Goal: Information Seeking & Learning: Find contact information

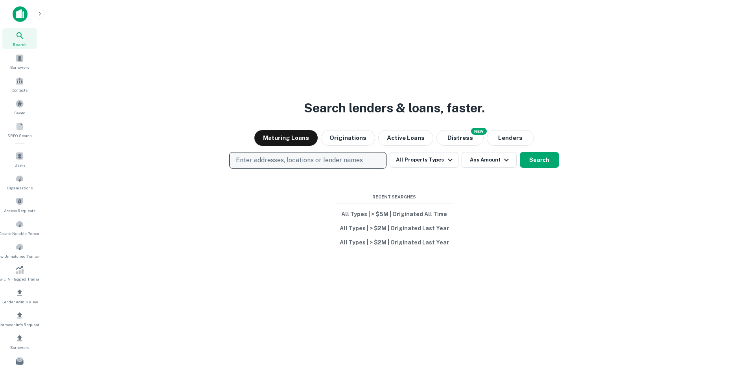
click at [260, 162] on p "Enter addresses, locations or lender names" at bounding box center [299, 160] width 127 height 9
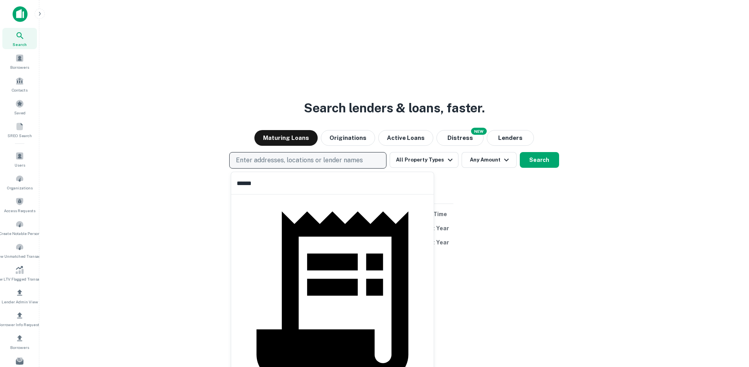
type input "******"
click at [134, 296] on div "Search lenders & loans, faster. Maturing Loans Originations Active Loans NEW Di…" at bounding box center [394, 202] width 697 height 367
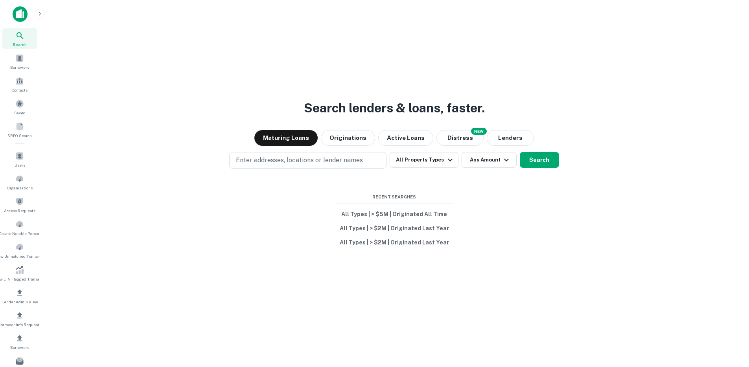
click at [39, 13] on icon "button" at bounding box center [40, 14] width 6 height 6
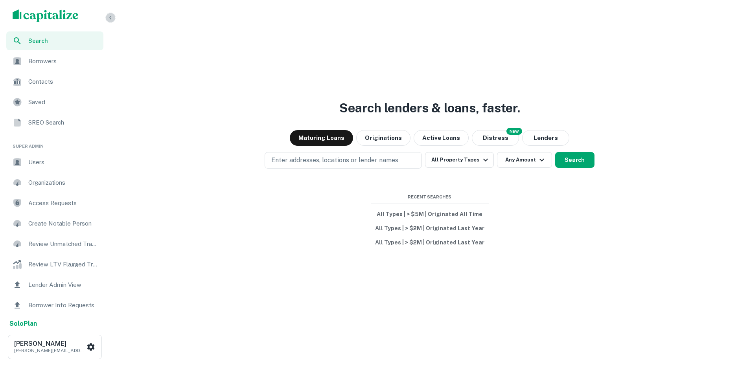
click at [109, 17] on icon "button" at bounding box center [110, 18] width 6 height 6
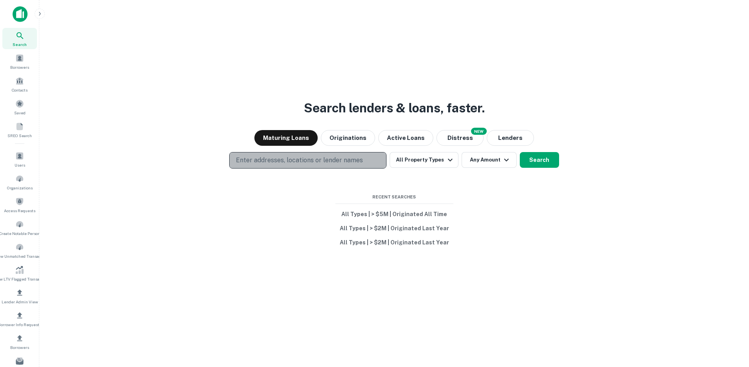
click at [312, 161] on p "Enter addresses, locations or lender names" at bounding box center [299, 160] width 127 height 9
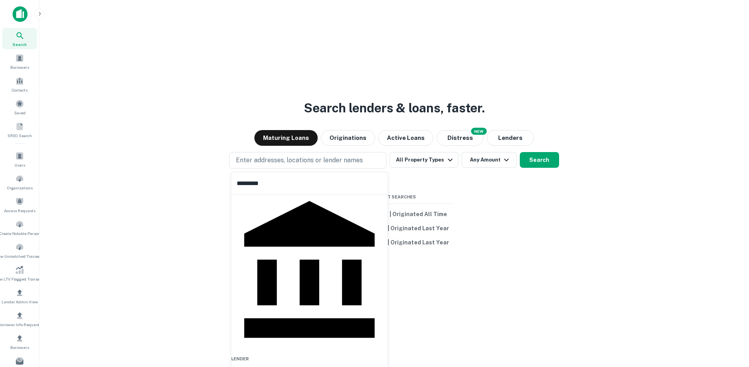
type input "*********"
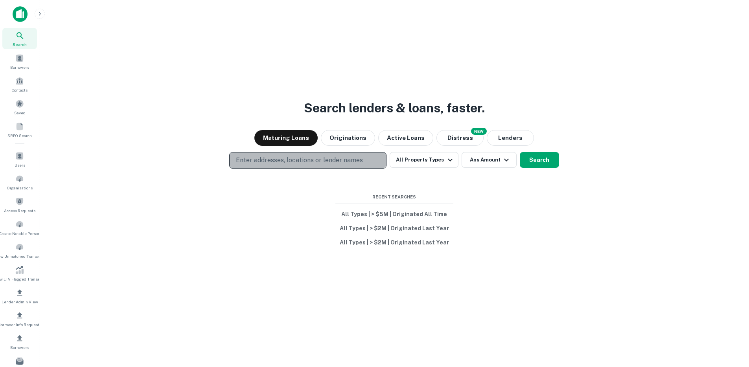
click at [266, 159] on p "Enter addresses, locations or lender names" at bounding box center [299, 160] width 127 height 9
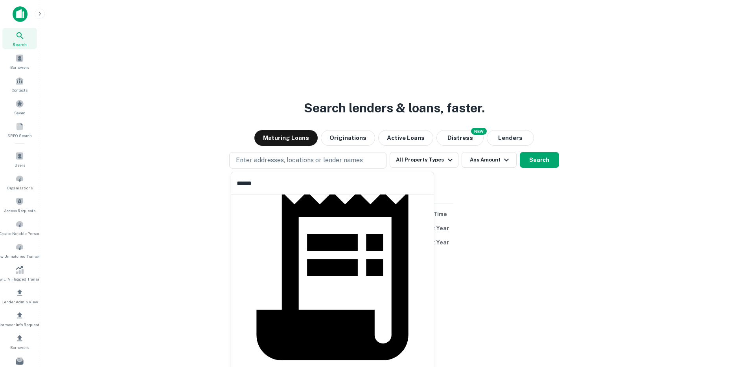
scroll to position [43, 0]
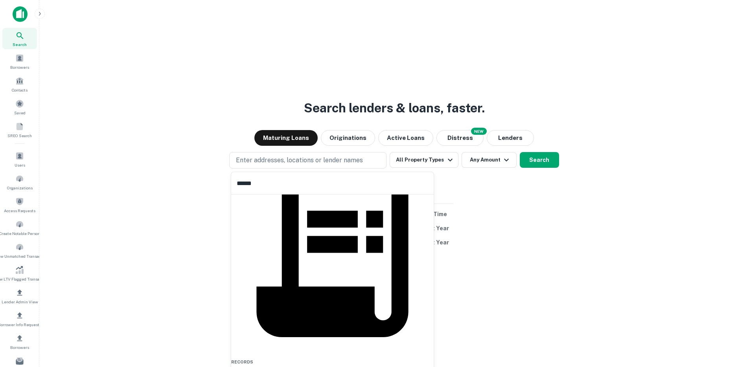
type input "******"
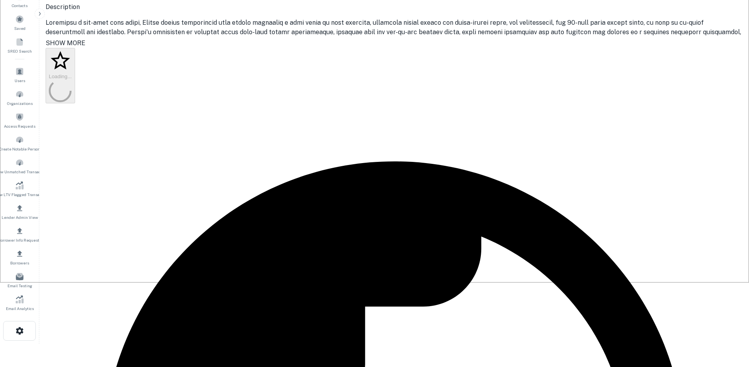
scroll to position [164, 0]
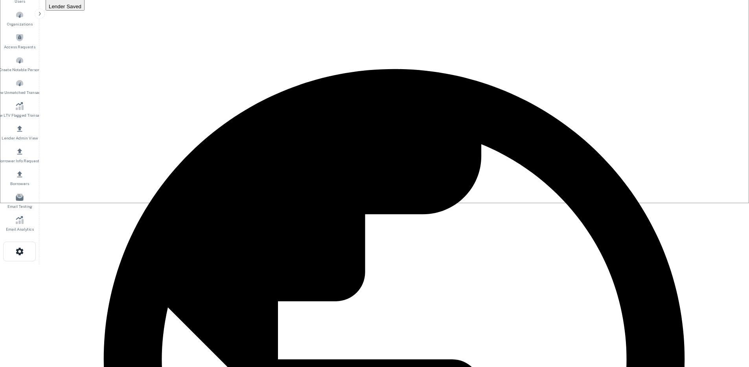
drag, startPoint x: 439, startPoint y: 94, endPoint x: 480, endPoint y: 94, distance: 41.7
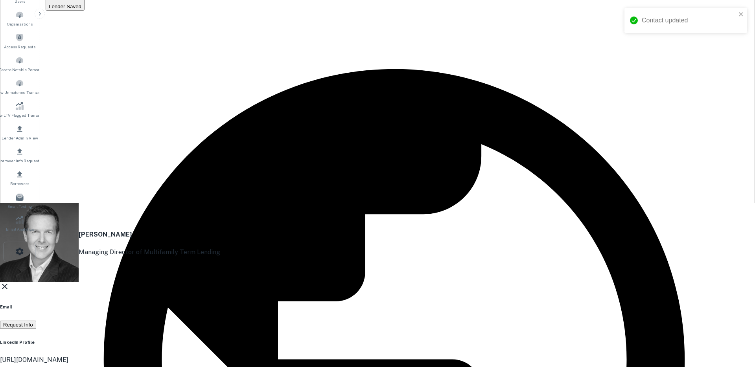
drag, startPoint x: 350, startPoint y: 208, endPoint x: 380, endPoint y: 205, distance: 30.0
click at [349, 329] on div "LinkedIn Profile [URL][DOMAIN_NAME] Open" at bounding box center [374, 354] width 749 height 51
drag, startPoint x: 511, startPoint y: 205, endPoint x: 484, endPoint y: 204, distance: 26.4
click at [508, 204] on div "[PERSON_NAME] Managing Director of Multifamily Term Lending Email Request Info …" at bounding box center [374, 296] width 749 height 186
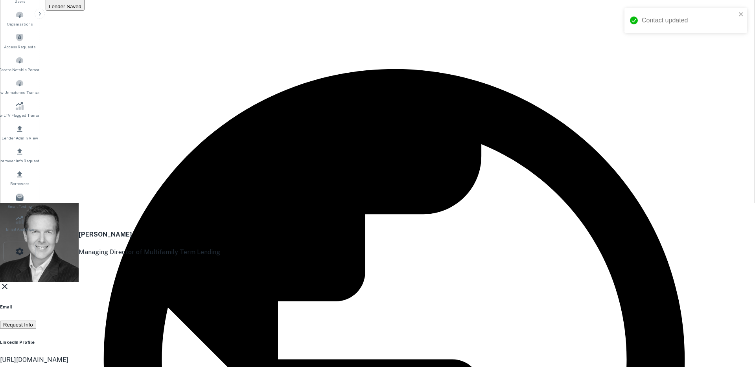
click at [7, 284] on icon at bounding box center [5, 287] width 6 height 6
